Goal: Information Seeking & Learning: Find contact information

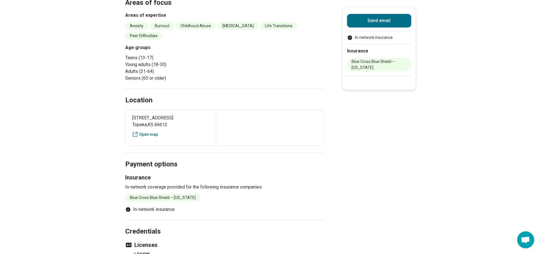
scroll to position [199, 0]
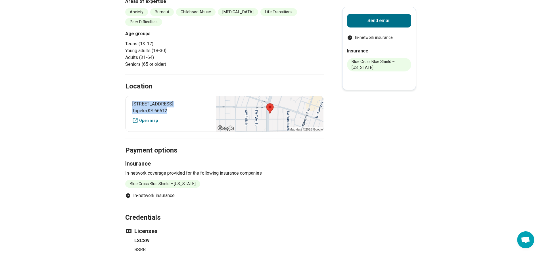
drag, startPoint x: 184, startPoint y: 102, endPoint x: 133, endPoint y: 96, distance: 51.2
click at [133, 96] on div "[STREET_ADDRESS] Open map" at bounding box center [224, 114] width 199 height 36
copy p "[STREET_ADDRESS]"
drag, startPoint x: 270, startPoint y: 172, endPoint x: 113, endPoint y: 169, distance: 156.7
click at [113, 169] on main "[PERSON_NAME] Licensed Clinical Social Worker (LCSW) Please inquire Updated [DA…" at bounding box center [270, 61] width 541 height 475
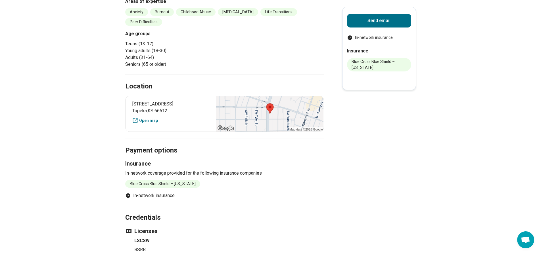
click at [192, 192] on li "In-network insurance" at bounding box center [224, 195] width 199 height 7
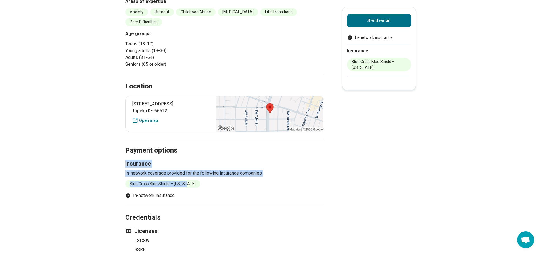
drag, startPoint x: 193, startPoint y: 172, endPoint x: 123, endPoint y: 156, distance: 71.7
click at [123, 156] on main "[PERSON_NAME] Licensed Clinical Social Worker (LCSW) Please inquire Updated [DA…" at bounding box center [270, 61] width 541 height 475
copy div "Insurance In-network coverage provided for the following insurance companies Bl…"
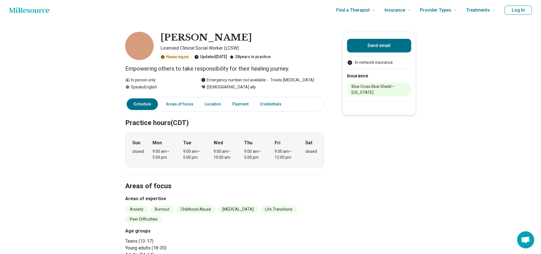
scroll to position [0, 0]
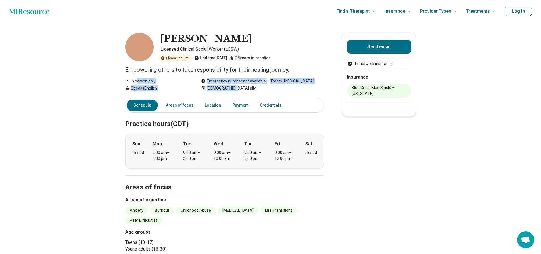
drag, startPoint x: 255, startPoint y: 90, endPoint x: 130, endPoint y: 73, distance: 126.6
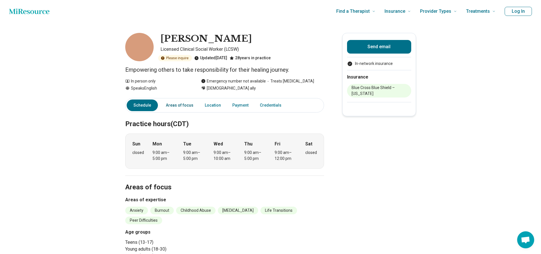
click at [170, 107] on link "Areas of focus" at bounding box center [179, 106] width 34 height 12
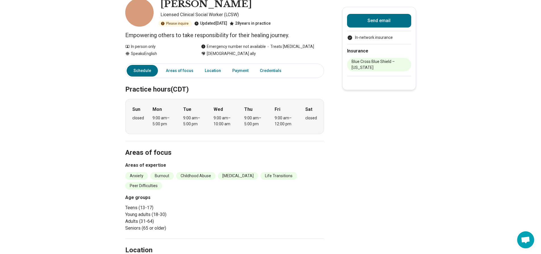
scroll to position [27, 0]
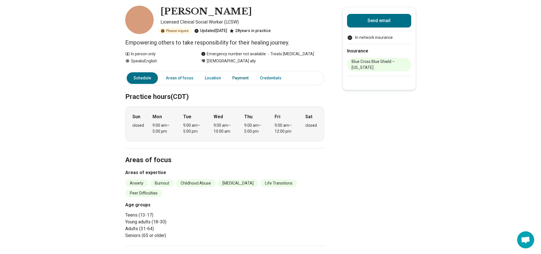
click at [242, 77] on link "Payment" at bounding box center [240, 78] width 23 height 12
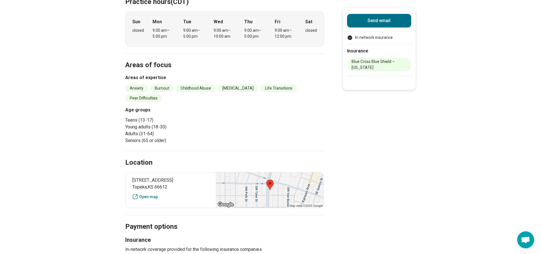
scroll to position [0, 0]
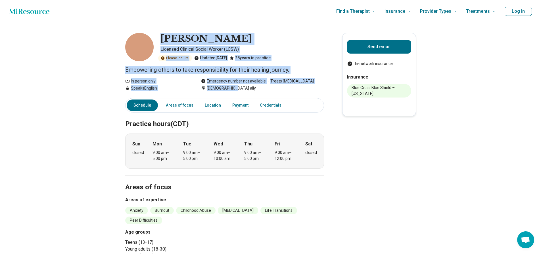
drag, startPoint x: 257, startPoint y: 92, endPoint x: 165, endPoint y: 39, distance: 106.3
click at [268, 56] on div "28 years in practice" at bounding box center [249, 58] width 41 height 6
